Goal: Task Accomplishment & Management: Use online tool/utility

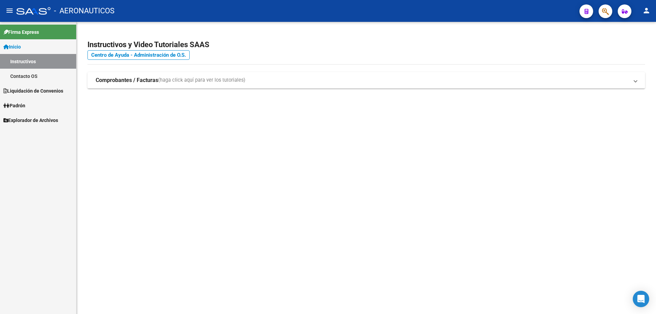
click at [19, 107] on span "Padrón" at bounding box center [14, 106] width 22 height 8
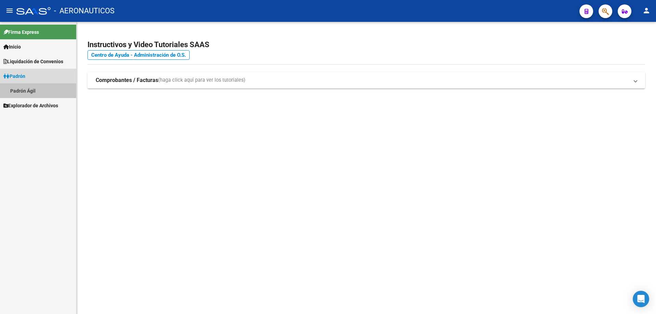
click at [24, 93] on link "Padrón Ágil" at bounding box center [38, 90] width 76 height 15
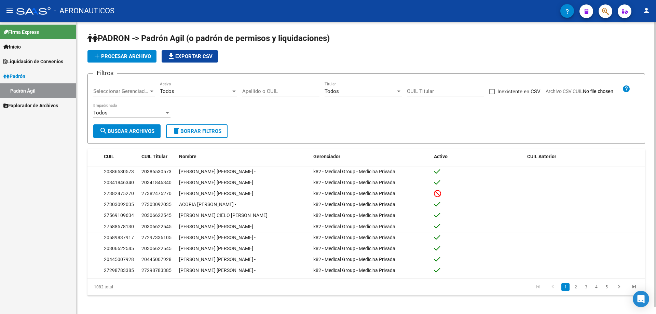
click at [121, 56] on span "add Procesar archivo" at bounding box center [122, 56] width 58 height 6
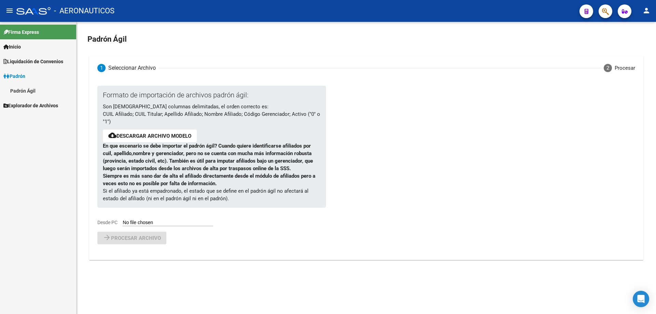
click at [150, 224] on input "Desde PC" at bounding box center [168, 223] width 91 height 6
type input "C:\fakepath\PadronAgil almada espeche 4-25.csv"
click at [152, 259] on span "Procesar archivo" at bounding box center [136, 256] width 50 height 6
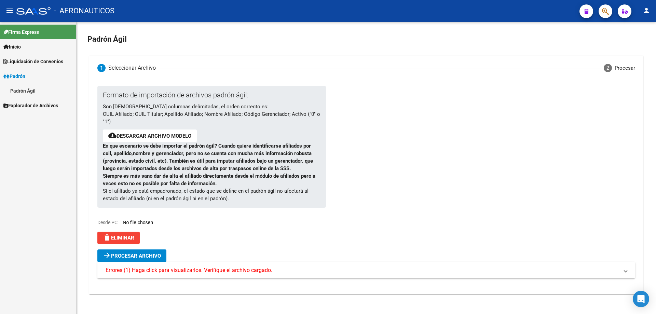
click at [621, 273] on span "Errores (1) Haga click para visualizarlos. Verifique el archivo cargado." at bounding box center [365, 270] width 518 height 8
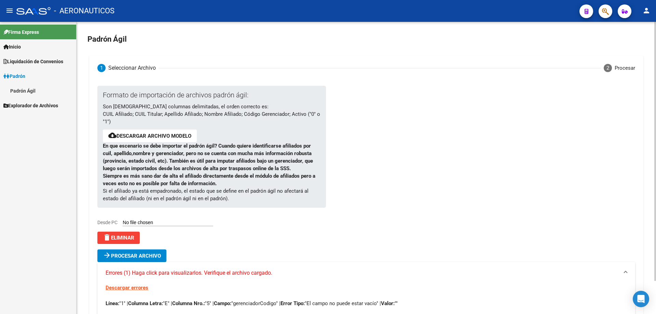
scroll to position [37, 0]
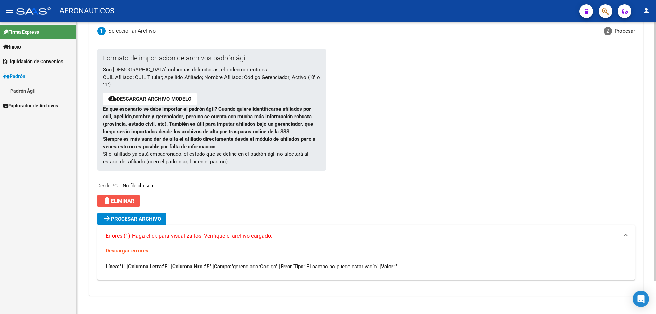
click at [125, 200] on span "delete Eliminar" at bounding box center [118, 201] width 31 height 6
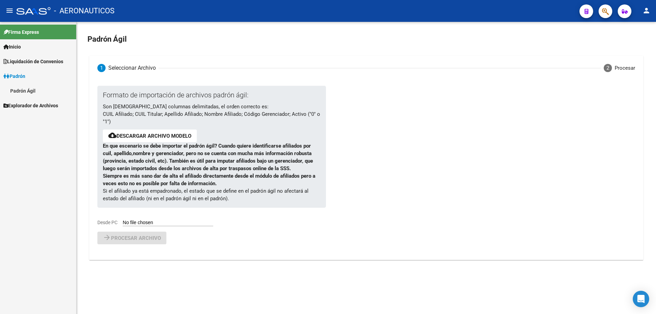
click at [141, 224] on input "Desde PC" at bounding box center [168, 223] width 91 height 6
type input "C:\fakepath\PadronAgil almada espeche 4-25.csv"
click at [132, 254] on span "Procesar archivo" at bounding box center [136, 256] width 50 height 6
